Goal: Transaction & Acquisition: Purchase product/service

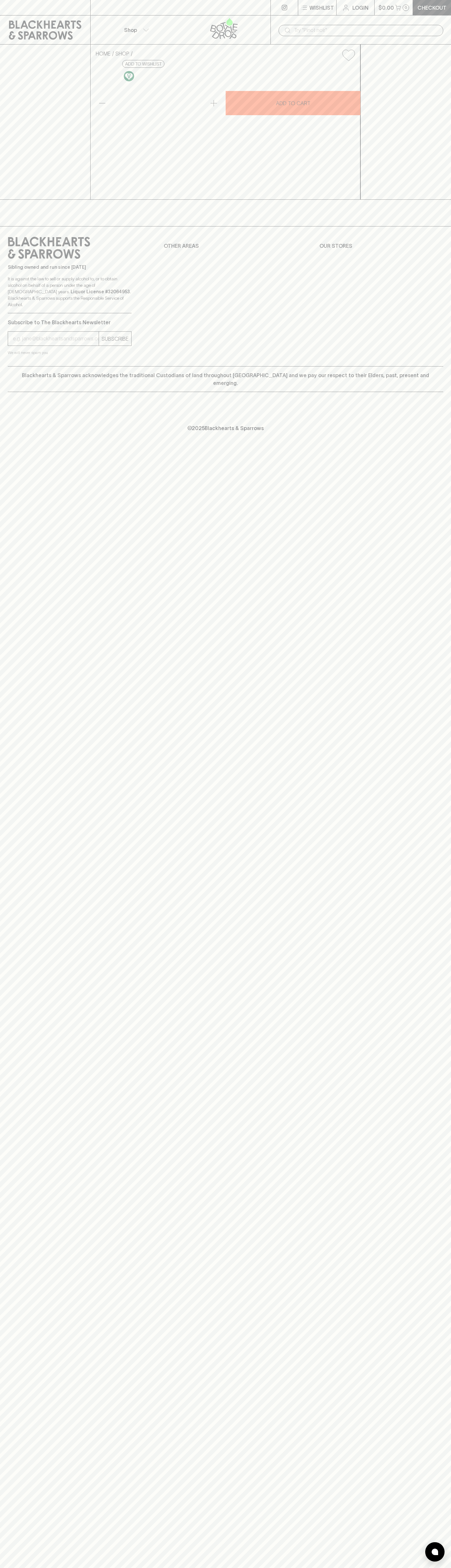
click at [349, 22] on div "​" at bounding box center [361, 30] width 180 height 29
click at [430, 131] on div "HOME SHOP Battle of [GEOGRAPHIC_DATA] Sauvignon 2021 $31.00 Add to wishlist 10%…" at bounding box center [225, 122] width 451 height 155
click at [45, 1568] on html "Wishlist Login $0.00 0 Checkout Shop ​ HOME SHOP Battle of Bosworth Cabernet Sa…" at bounding box center [225, 784] width 451 height 1568
click at [28, 762] on div "Wishlist Login $0.00 0 Checkout Shop ​ HOME SHOP Battle of Bosworth Cabernet Sa…" at bounding box center [225, 784] width 451 height 1568
